Goal: Task Accomplishment & Management: Use online tool/utility

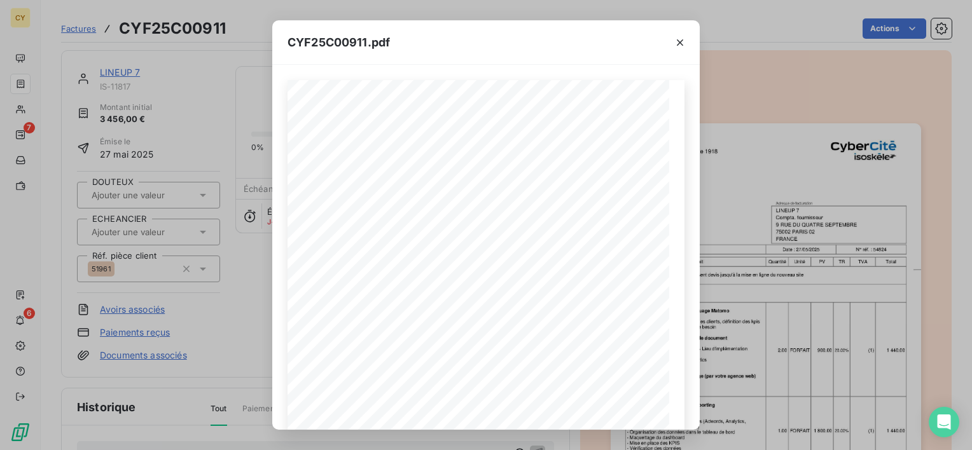
scroll to position [204, 0]
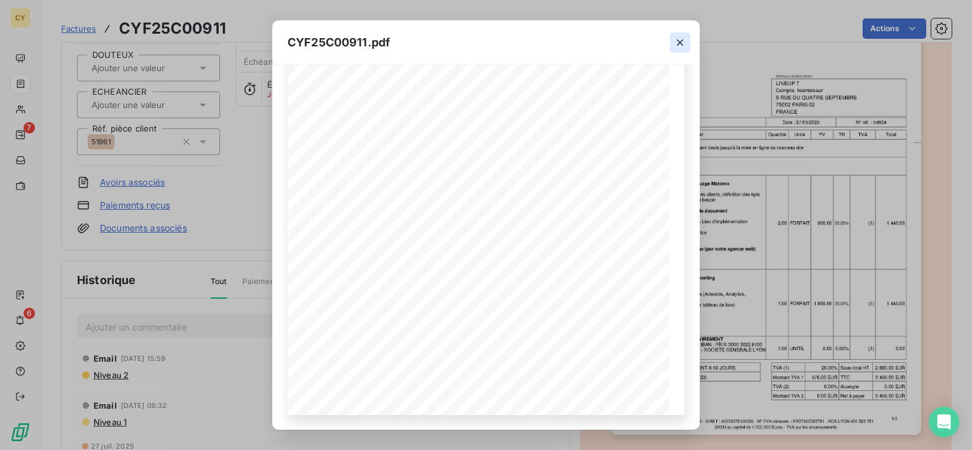
click at [679, 40] on icon "button" at bounding box center [680, 42] width 13 height 13
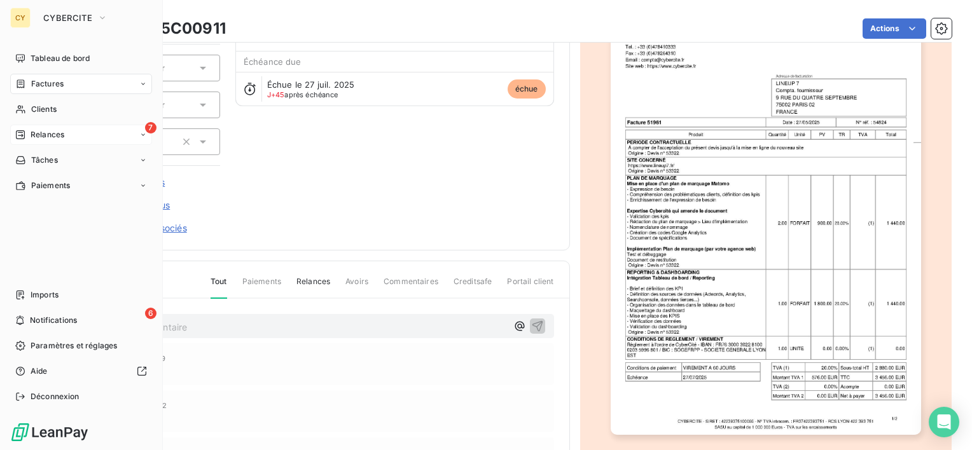
drag, startPoint x: 39, startPoint y: 135, endPoint x: 32, endPoint y: 134, distance: 6.5
click at [32, 134] on span "Relances" at bounding box center [48, 134] width 34 height 11
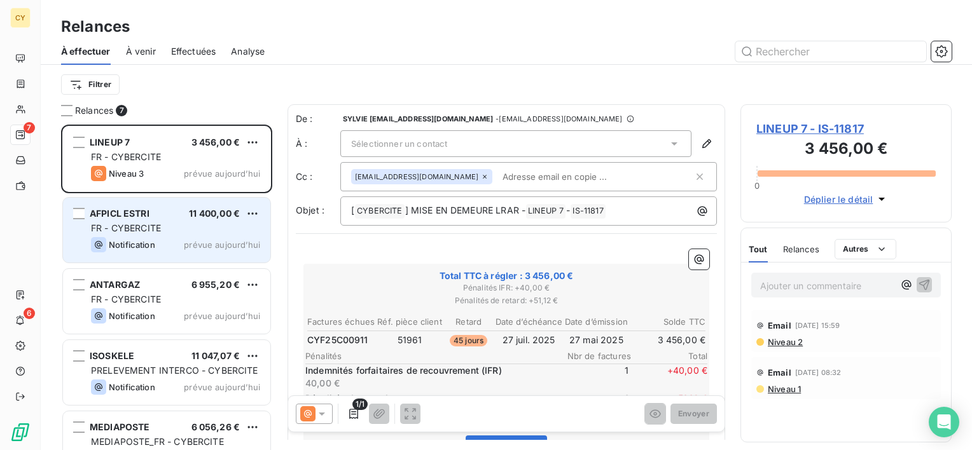
click at [162, 238] on div "Notification prévue aujourd’hui" at bounding box center [175, 244] width 169 height 15
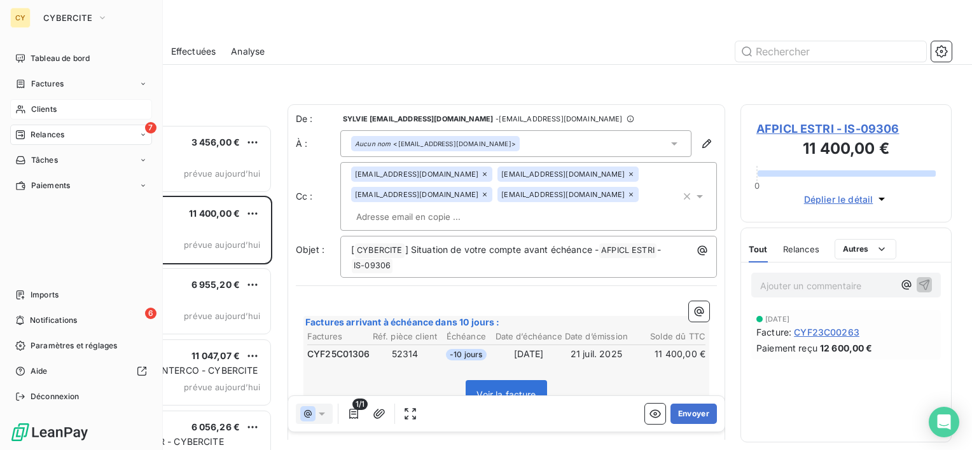
click at [43, 112] on span "Clients" at bounding box center [43, 109] width 25 height 11
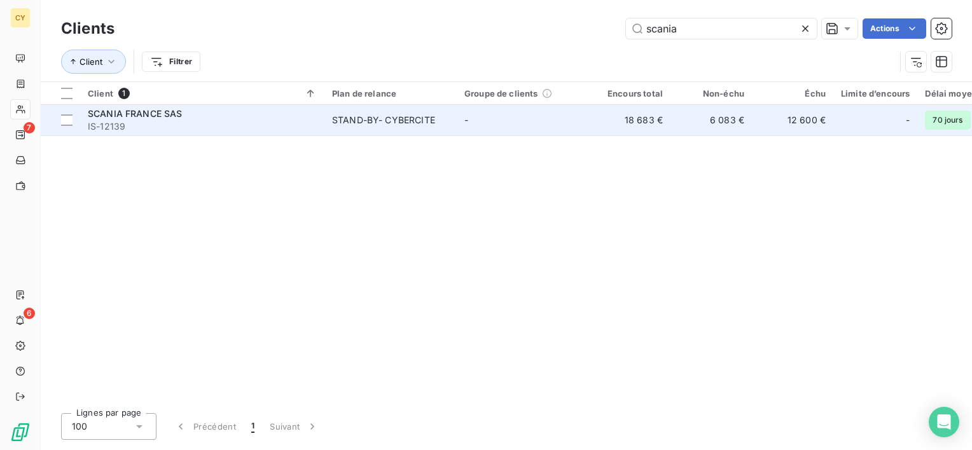
type input "scania"
click at [199, 123] on span "IS-12139" at bounding box center [202, 126] width 229 height 13
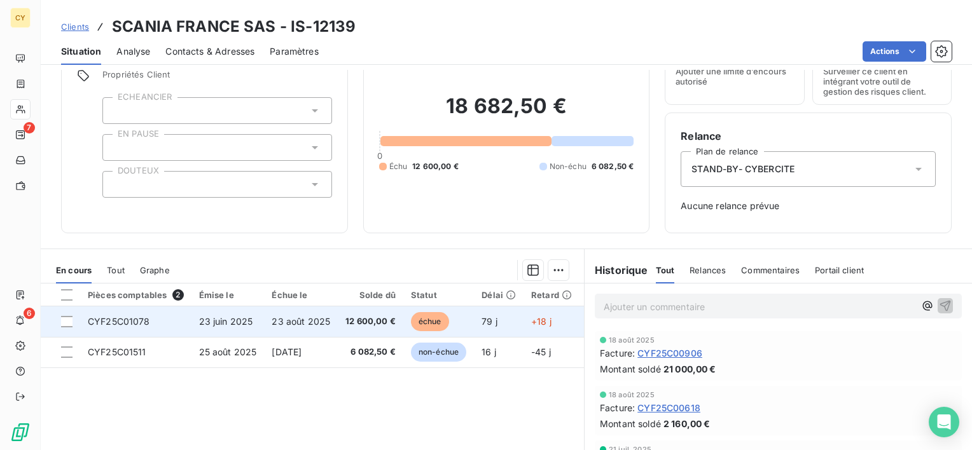
scroll to position [176, 0]
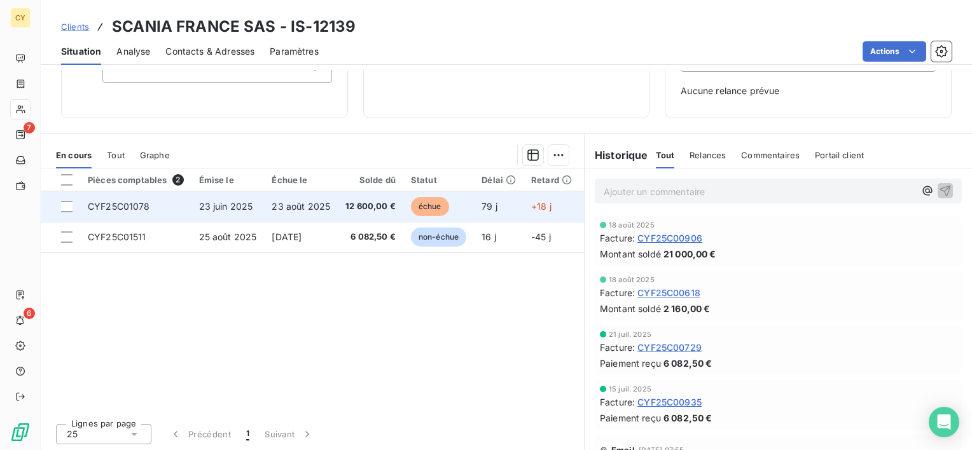
click at [139, 204] on span "CYF25C01078" at bounding box center [119, 206] width 62 height 11
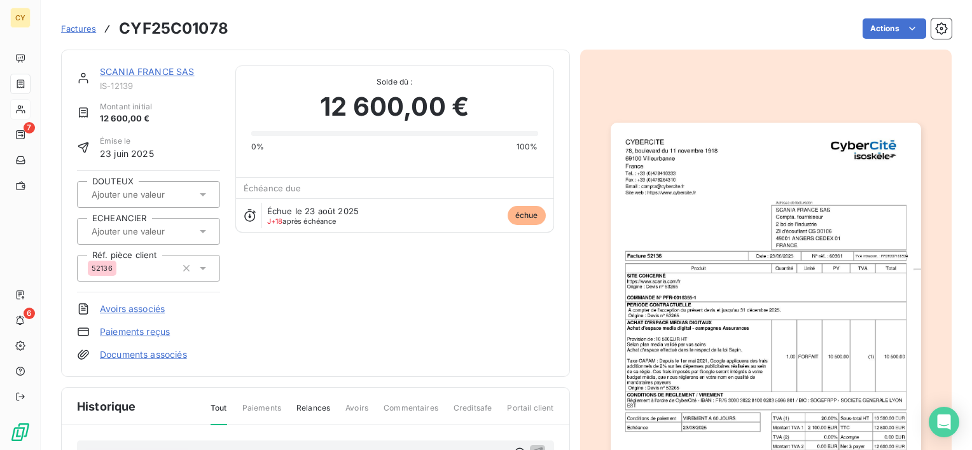
click at [393, 333] on html "CY 7 6 Factures CYF25C01078 Actions SCANIA FRANCE SAS IS-12139 Montant initial …" at bounding box center [486, 225] width 972 height 450
click at [141, 72] on link "SCANIA FRANCE SAS" at bounding box center [147, 71] width 95 height 11
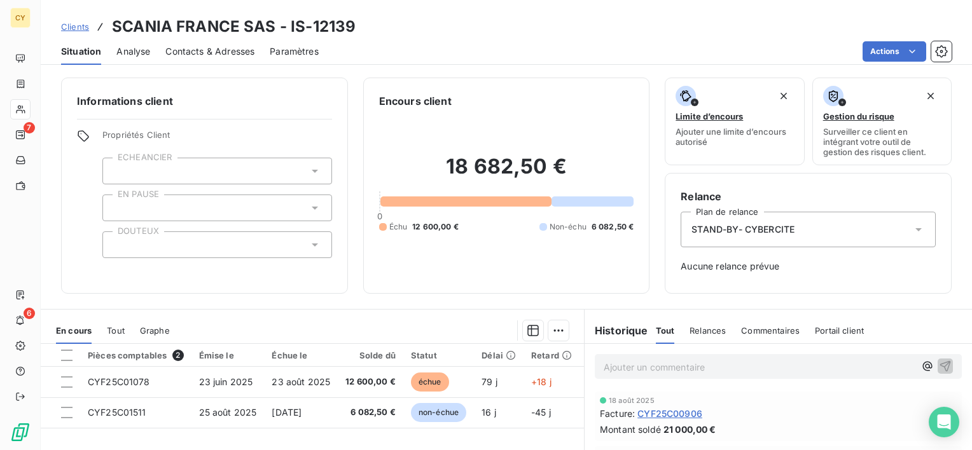
click at [912, 230] on icon at bounding box center [918, 229] width 13 height 13
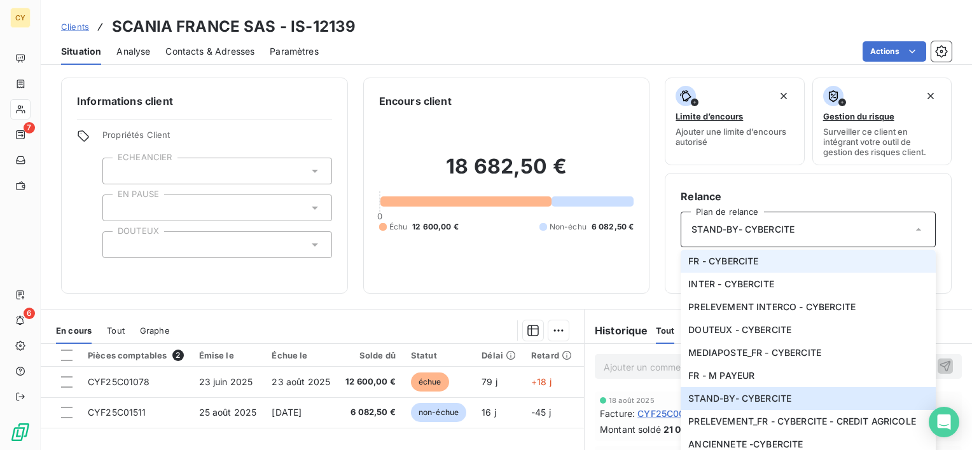
click at [729, 260] on span "FR - CYBERCITE" at bounding box center [723, 261] width 70 height 13
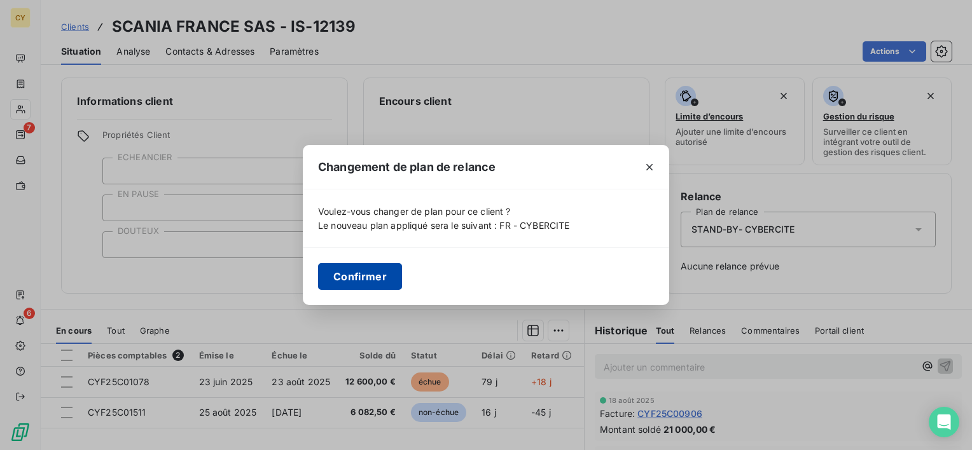
click at [353, 281] on button "Confirmer" at bounding box center [360, 276] width 84 height 27
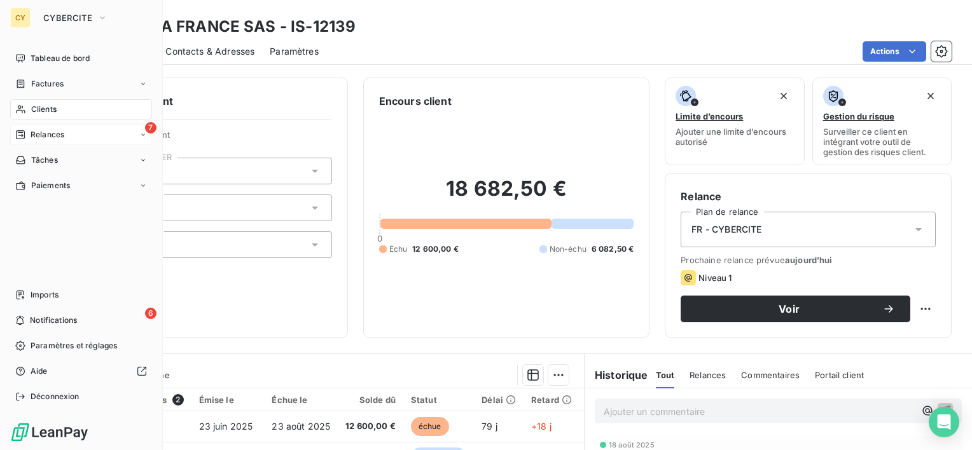
click at [41, 132] on span "Relances" at bounding box center [48, 134] width 34 height 11
